Goal: Contribute content

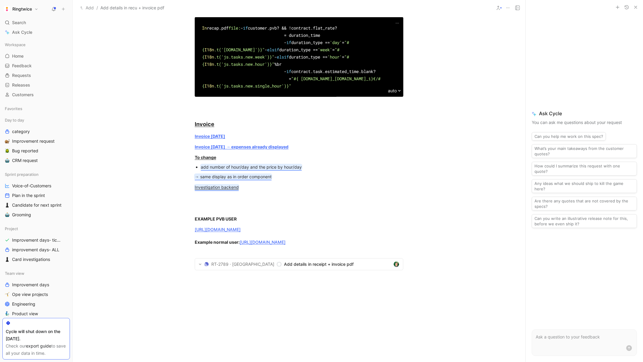
scroll to position [628, 0]
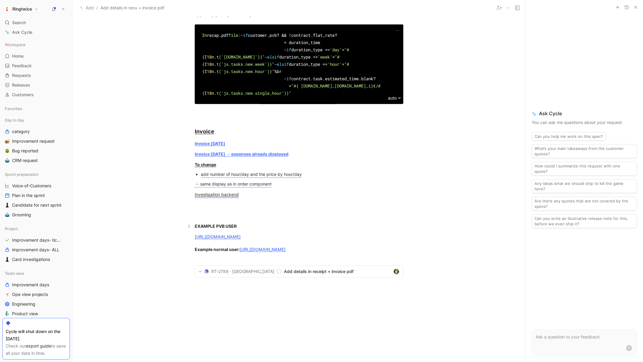
click at [347, 231] on p "EXAMPLE PVB USER" at bounding box center [299, 226] width 232 height 10
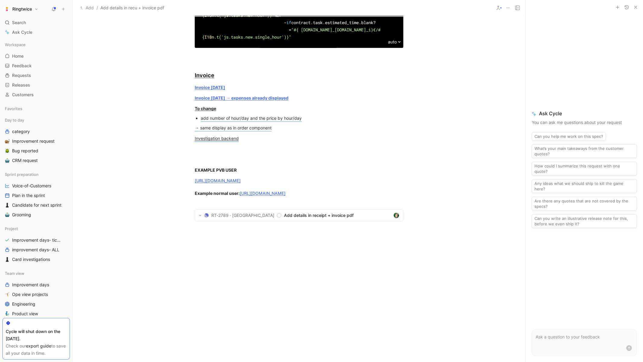
scroll to position [722, 0]
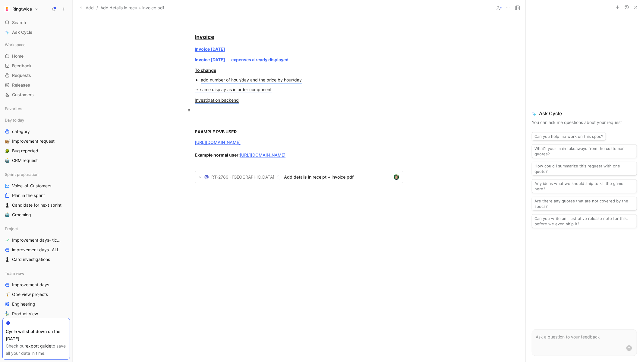
click at [213, 114] on div at bounding box center [299, 110] width 209 height 6
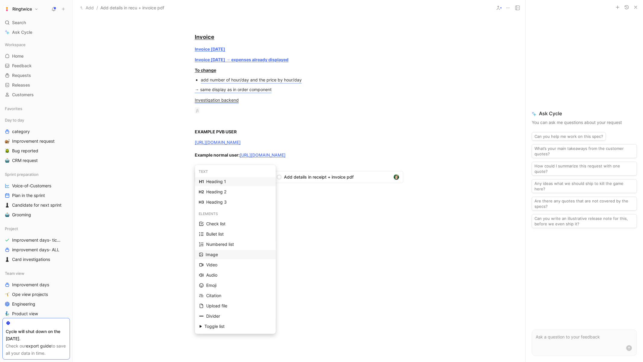
click at [214, 257] on div "Image" at bounding box center [239, 254] width 66 height 7
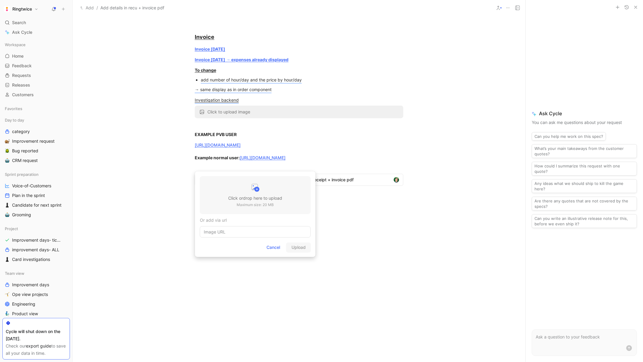
click at [257, 195] on h3 "Click or drop here to upload" at bounding box center [255, 198] width 54 height 7
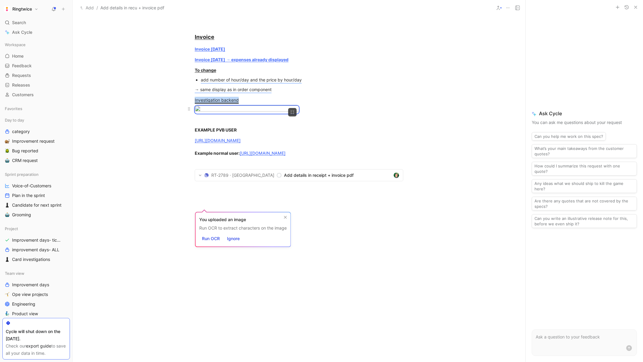
click at [240, 180] on body "Ringtwice Search ⌘ K Ask Cycle Workspace Home G then H Feedback G then F Reques…" at bounding box center [321, 181] width 643 height 362
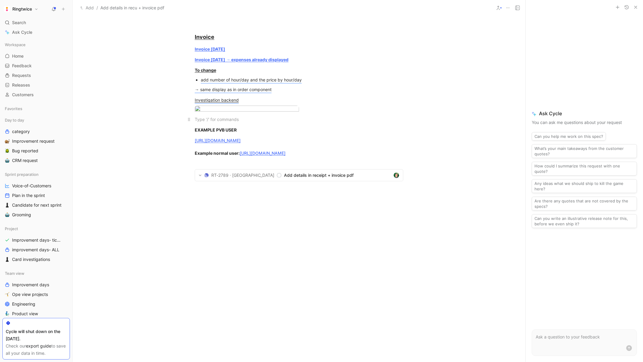
click at [253, 122] on div at bounding box center [299, 119] width 209 height 6
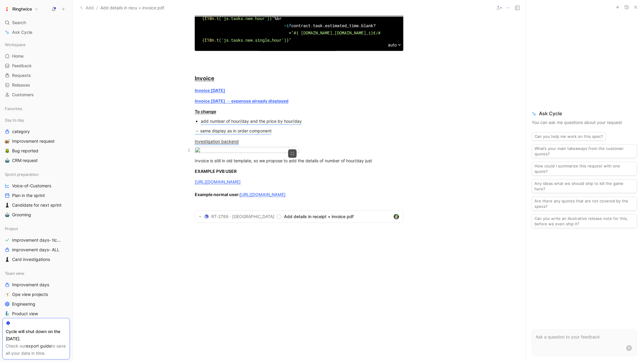
scroll to position [724, 0]
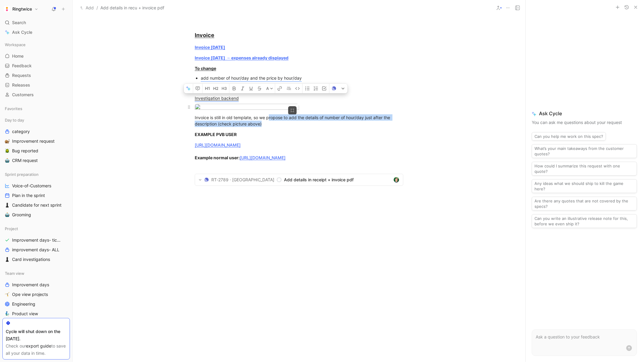
drag, startPoint x: 291, startPoint y: 221, endPoint x: 195, endPoint y: 201, distance: 97.5
click at [202, 127] on div "Invoice is still in old template, so we propose to add the details of number of…" at bounding box center [299, 120] width 209 height 13
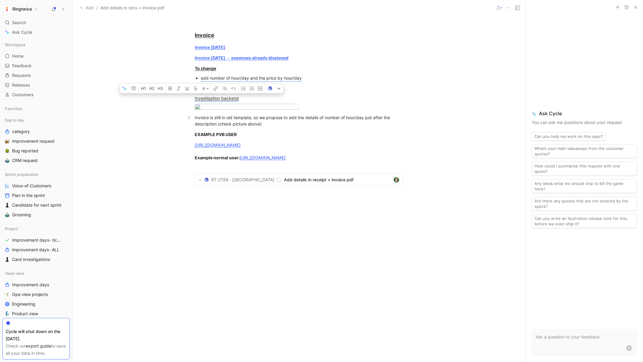
click at [202, 127] on div "Invoice is still in old template, so we propose to add the details of number of…" at bounding box center [299, 120] width 209 height 13
click at [158, 90] on icon "button" at bounding box center [160, 89] width 4 height 4
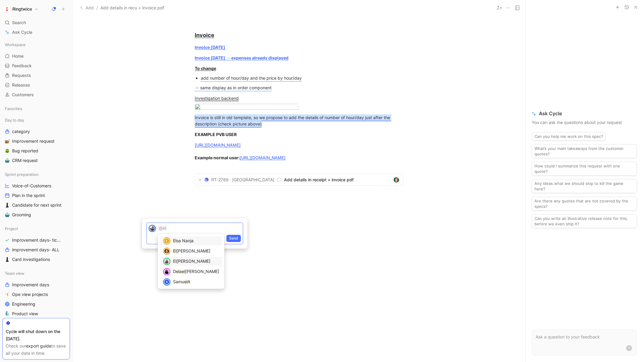
click at [184, 260] on span "[PERSON_NAME]" at bounding box center [193, 261] width 34 height 5
